Goal: Check status: Check status

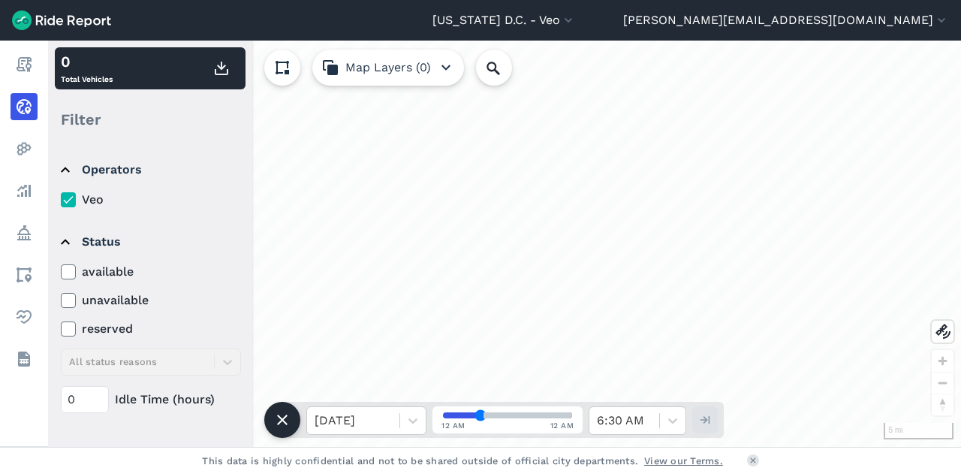
click at [77, 274] on label "available" at bounding box center [151, 272] width 180 height 18
click at [61, 273] on input "available" at bounding box center [61, 268] width 0 height 10
click at [66, 275] on use at bounding box center [68, 272] width 10 height 8
click at [61, 273] on input "available" at bounding box center [61, 268] width 0 height 10
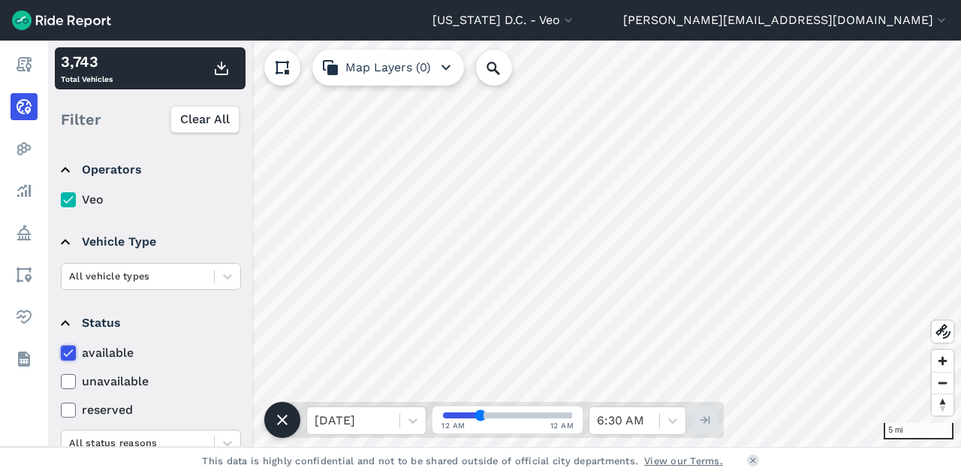
scroll to position [218, 0]
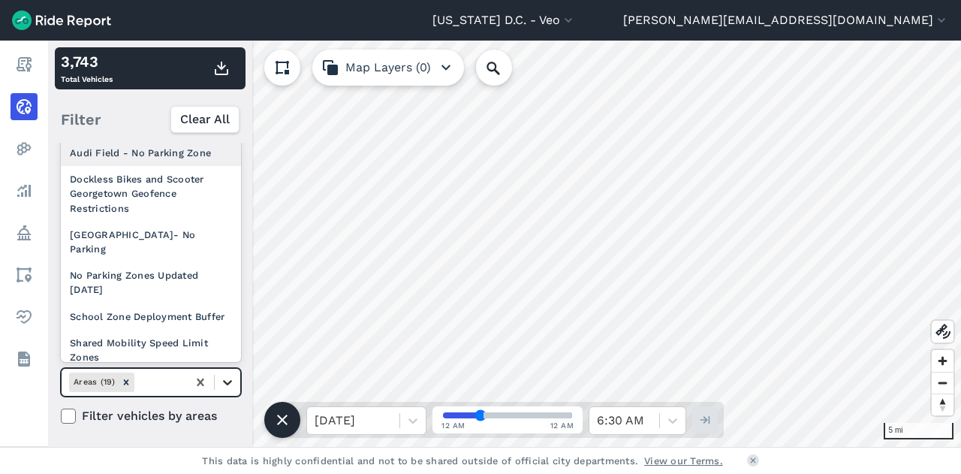
click at [224, 380] on icon at bounding box center [227, 382] width 9 height 5
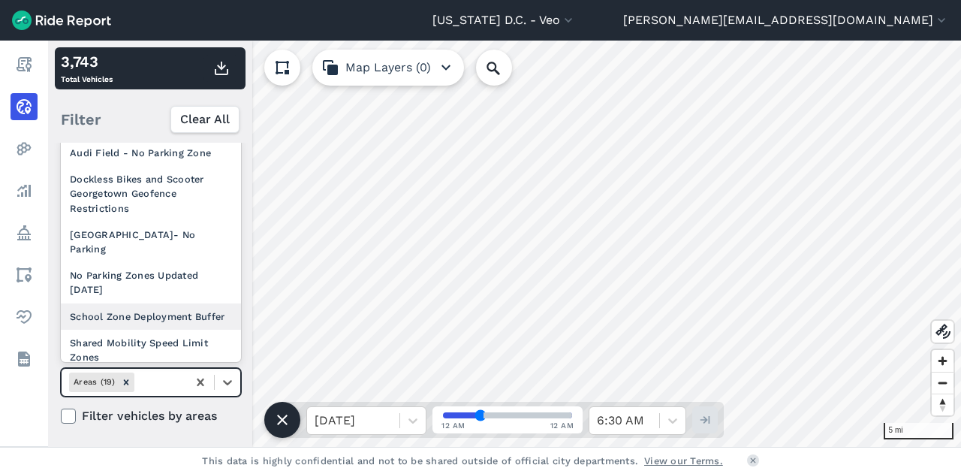
scroll to position [342, 0]
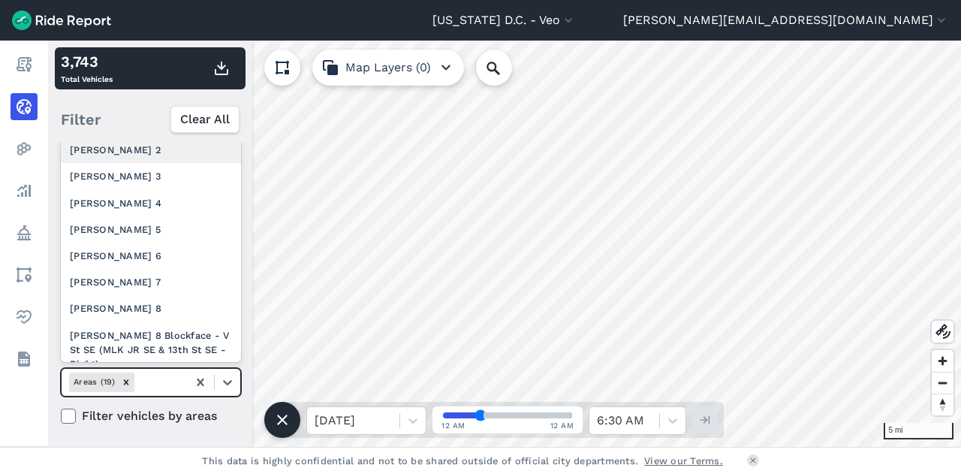
click at [135, 163] on div "Ward 2" at bounding box center [151, 150] width 180 height 26
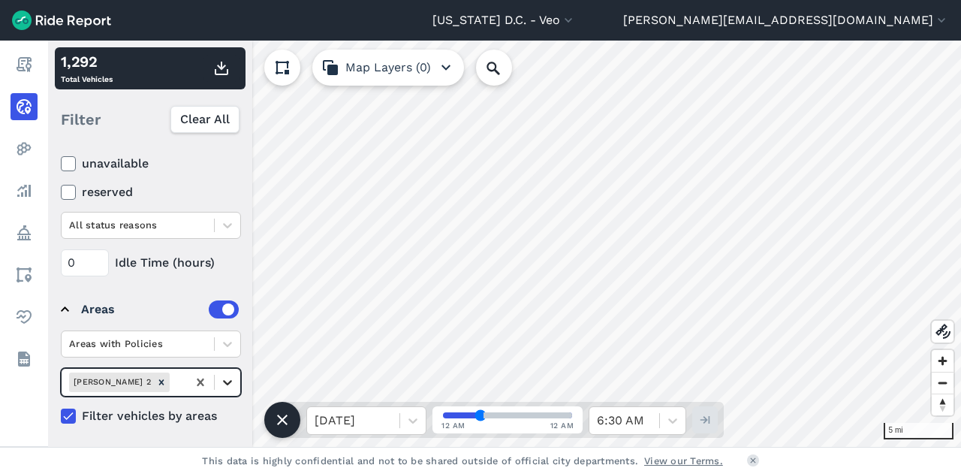
click at [227, 385] on icon at bounding box center [227, 382] width 15 height 15
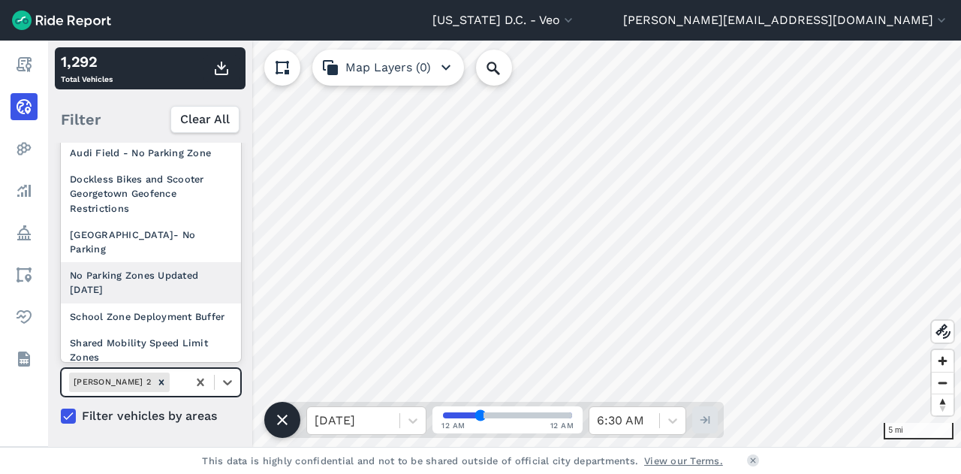
scroll to position [282, 0]
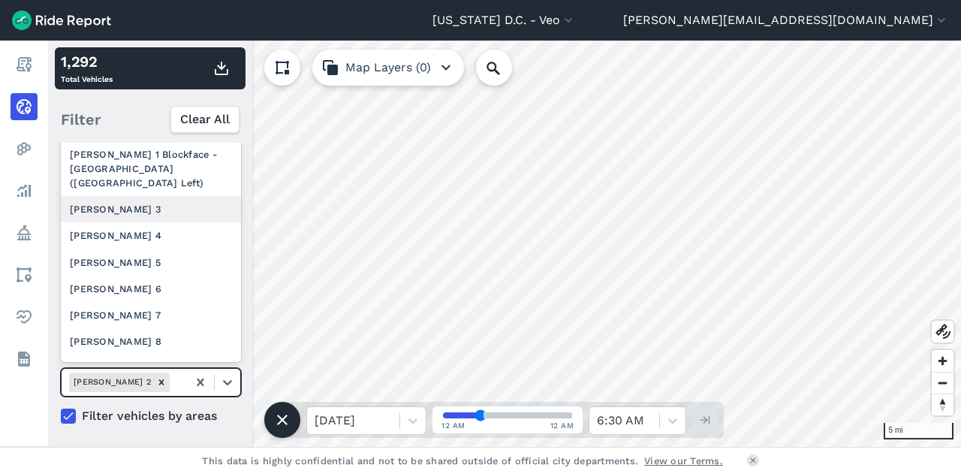
click at [118, 221] on div "Ward 3" at bounding box center [151, 209] width 180 height 26
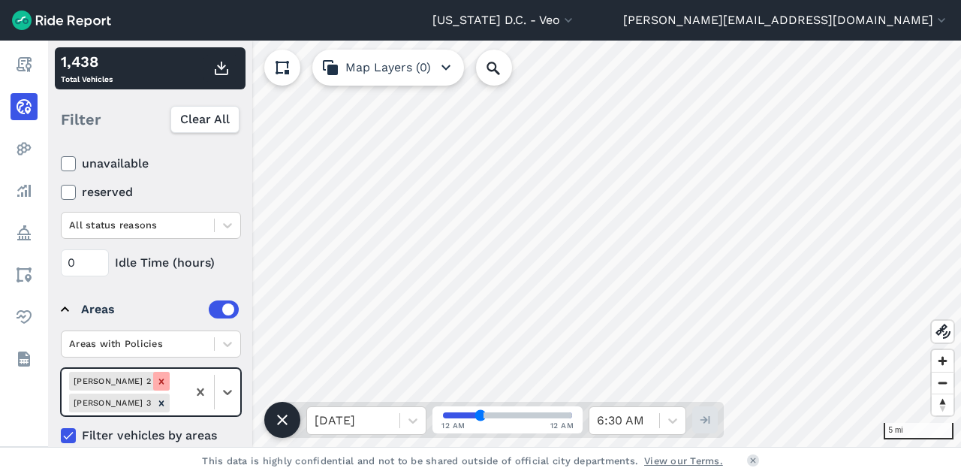
click at [153, 372] on div "Remove Ward 2" at bounding box center [161, 381] width 17 height 19
